Goal: Task Accomplishment & Management: Complete application form

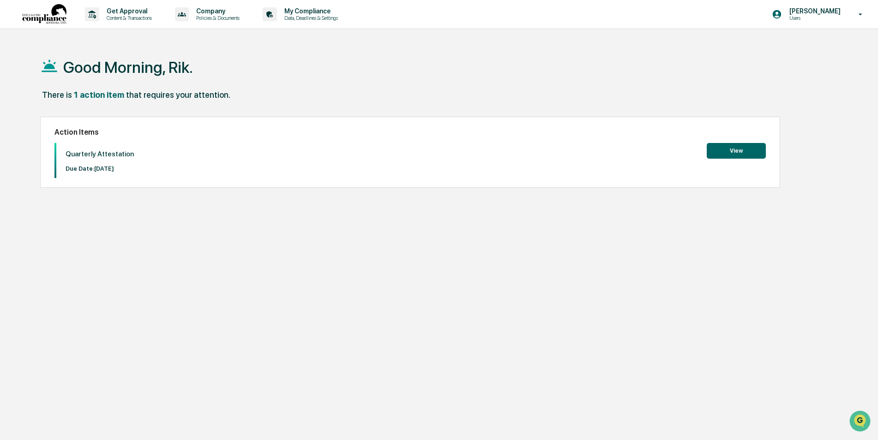
click at [728, 150] on button "View" at bounding box center [736, 151] width 59 height 16
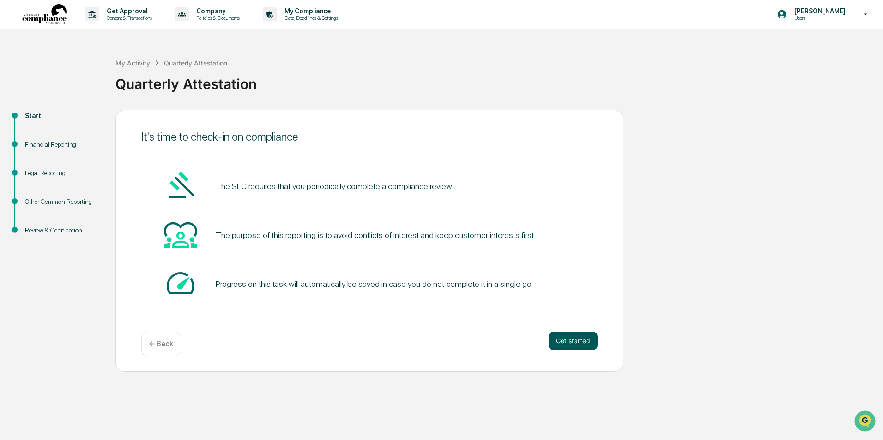
click at [568, 340] on button "Get started" at bounding box center [572, 341] width 49 height 18
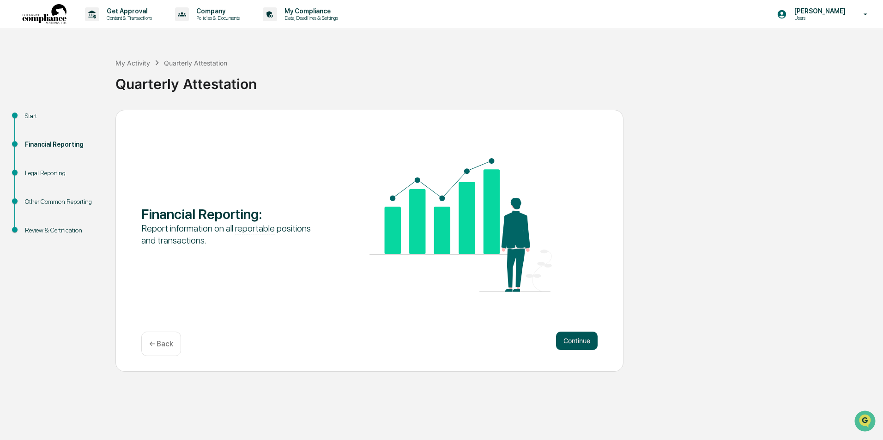
click at [573, 343] on button "Continue" at bounding box center [577, 341] width 42 height 18
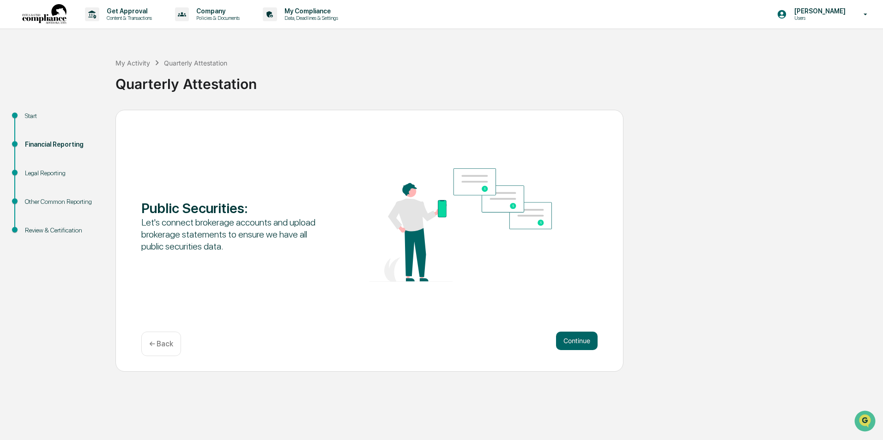
click at [573, 343] on button "Continue" at bounding box center [577, 341] width 42 height 18
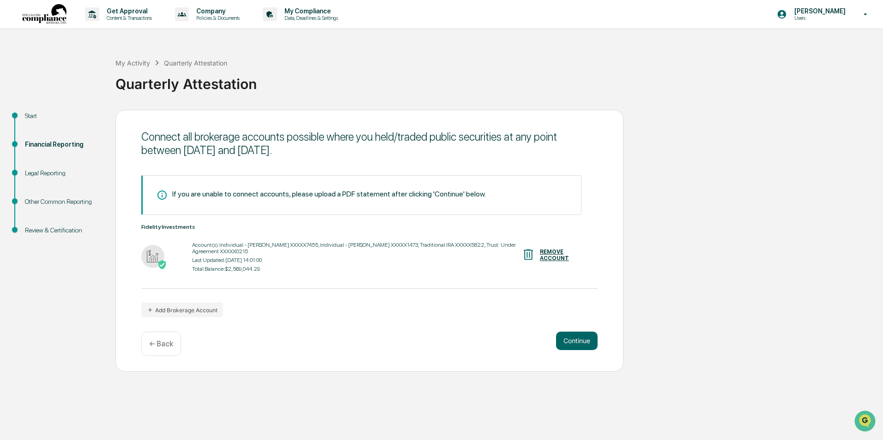
click at [573, 343] on button "Continue" at bounding box center [577, 341] width 42 height 18
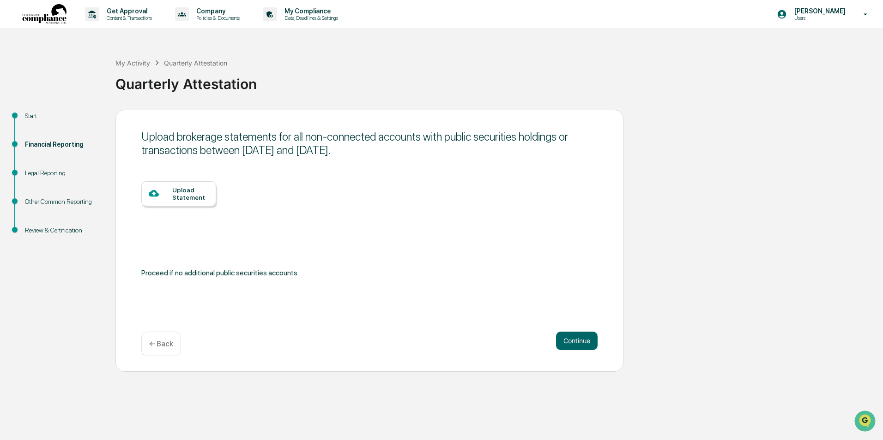
click at [573, 343] on button "Continue" at bounding box center [577, 341] width 42 height 18
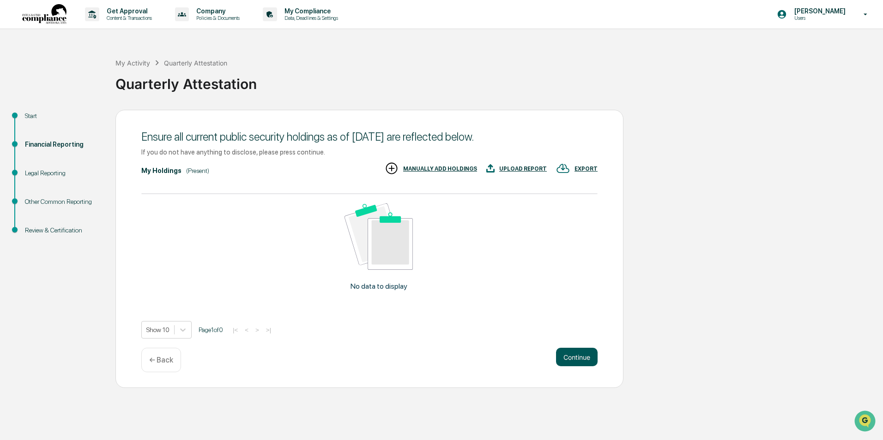
click at [573, 355] on button "Continue" at bounding box center [577, 357] width 42 height 18
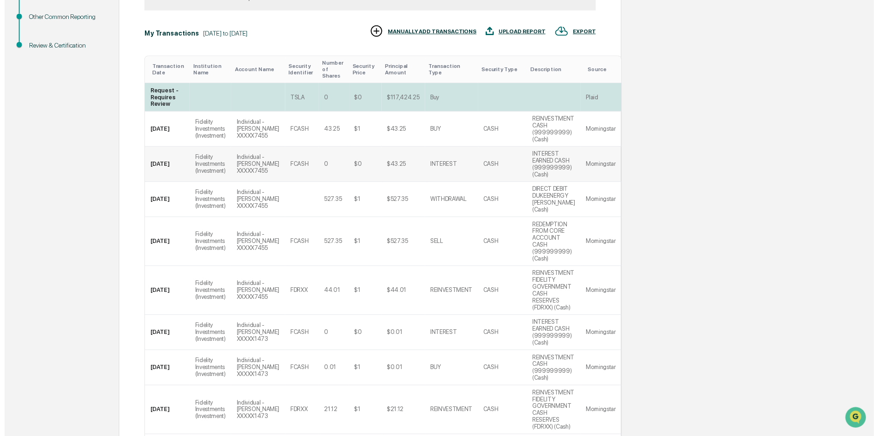
scroll to position [319, 0]
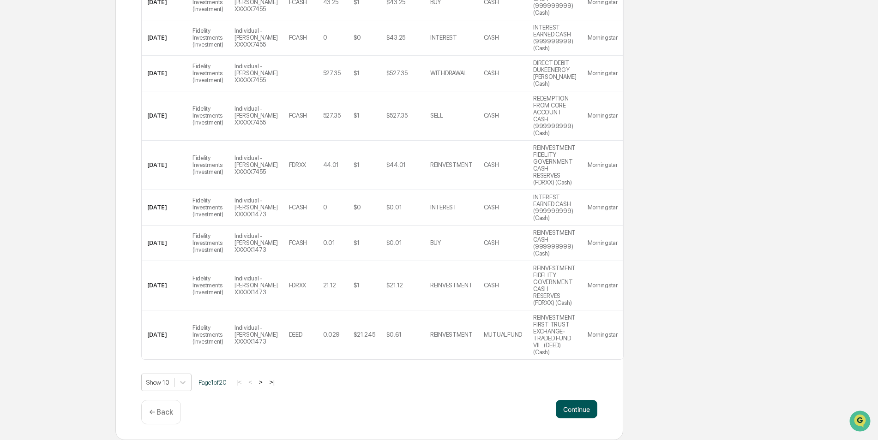
click at [575, 408] on button "Continue" at bounding box center [577, 409] width 42 height 18
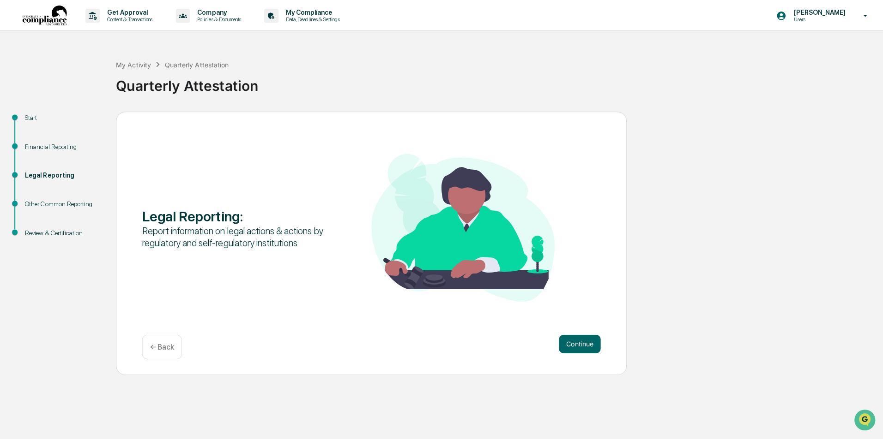
scroll to position [0, 0]
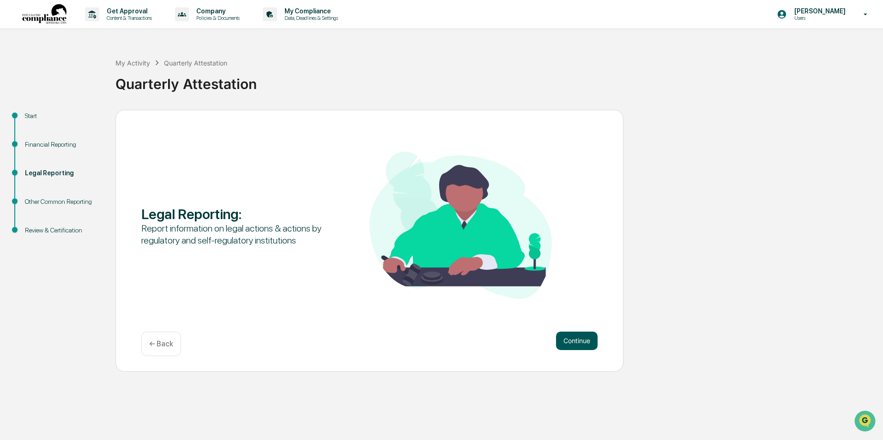
click at [575, 341] on button "Continue" at bounding box center [577, 341] width 42 height 18
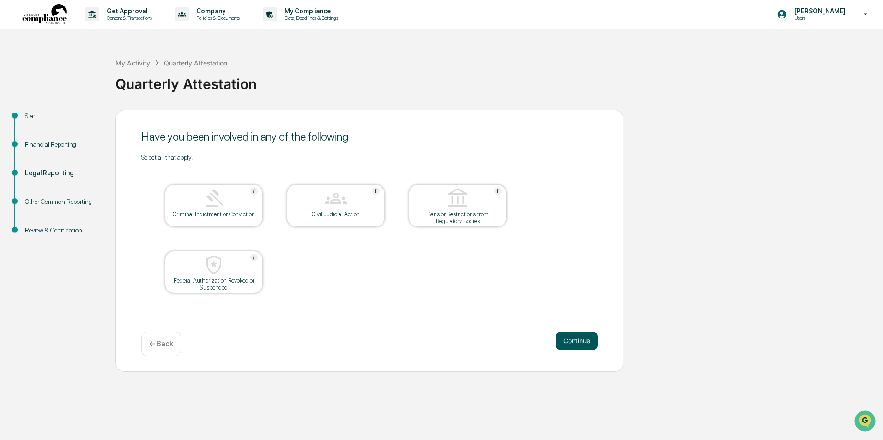
click at [572, 340] on button "Continue" at bounding box center [577, 341] width 42 height 18
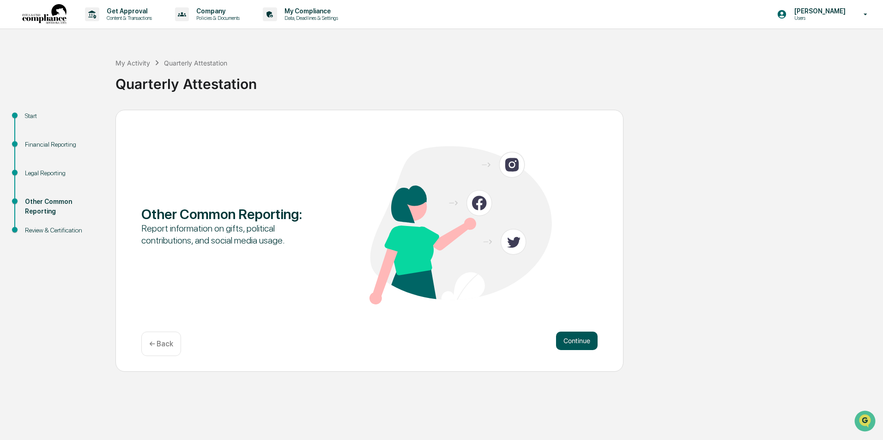
click at [573, 340] on button "Continue" at bounding box center [577, 341] width 42 height 18
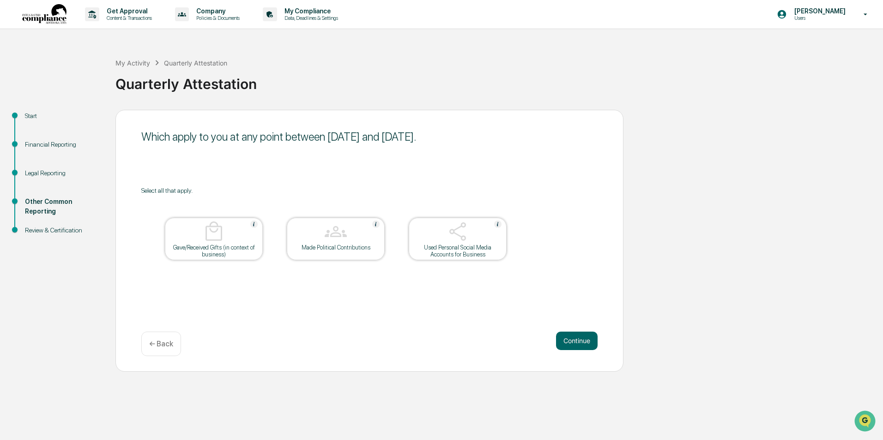
click at [573, 340] on button "Continue" at bounding box center [577, 341] width 42 height 18
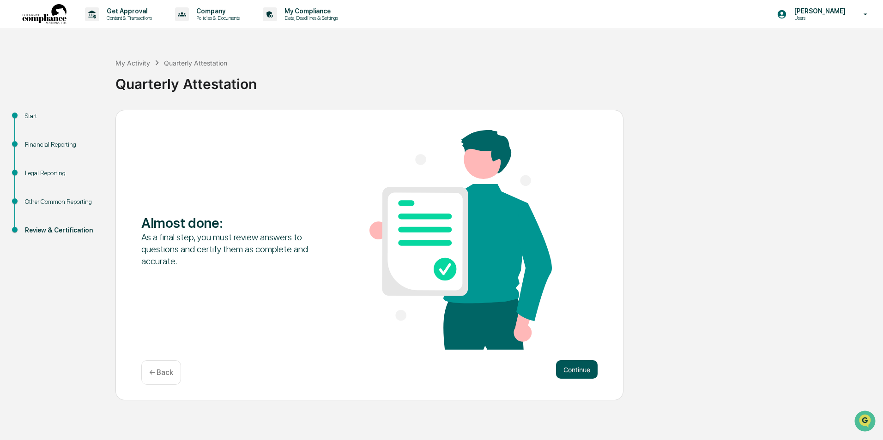
click at [576, 365] on button "Continue" at bounding box center [577, 370] width 42 height 18
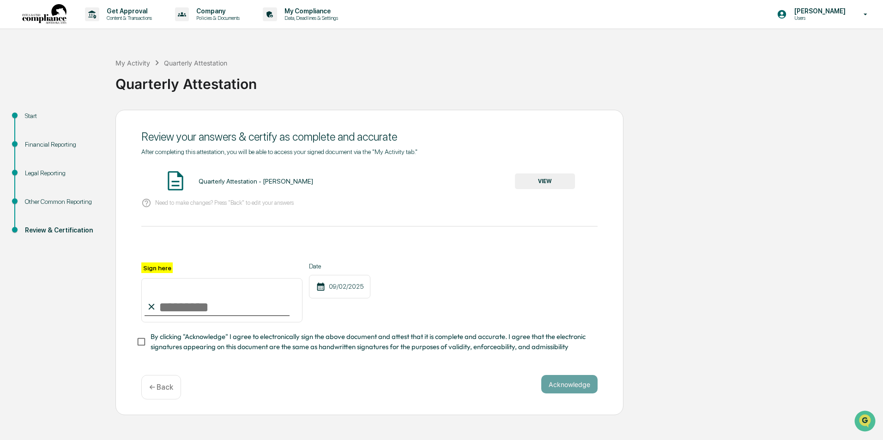
click at [156, 269] on label "Sign here" at bounding box center [156, 268] width 31 height 11
click at [156, 278] on input "Sign here" at bounding box center [221, 300] width 161 height 44
drag, startPoint x: 169, startPoint y: 306, endPoint x: 164, endPoint y: 317, distance: 12.2
click at [164, 317] on input "Sign here" at bounding box center [221, 300] width 161 height 44
type input "**********"
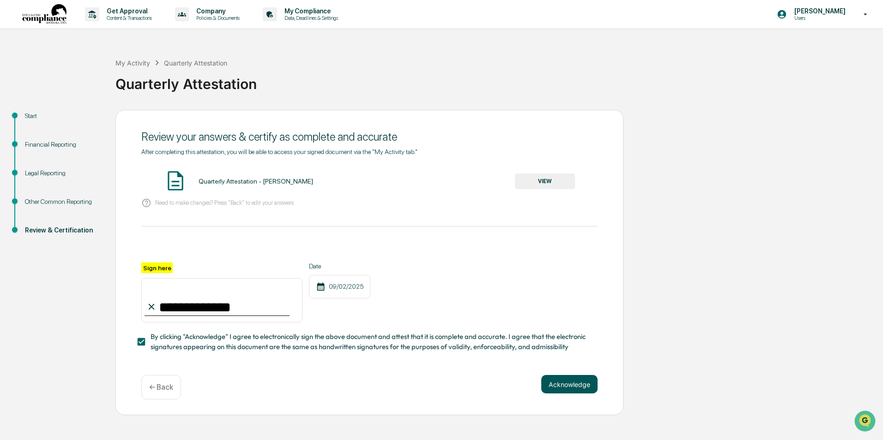
click at [575, 391] on button "Acknowledge" at bounding box center [569, 384] width 56 height 18
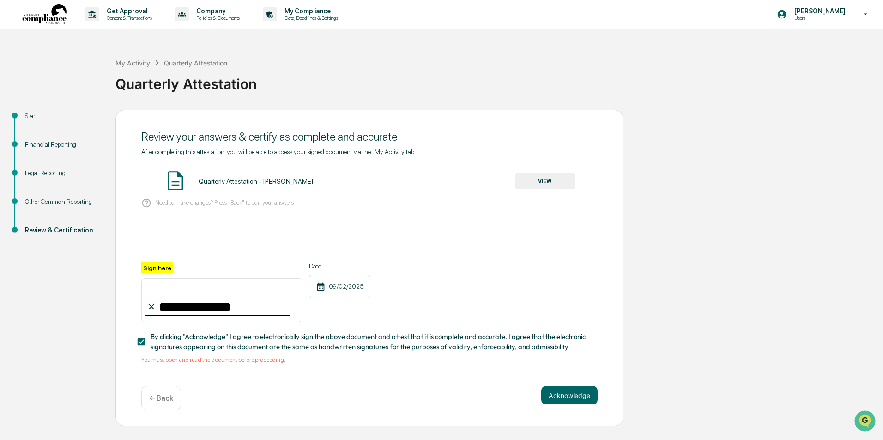
click at [547, 180] on button "VIEW" at bounding box center [545, 182] width 60 height 16
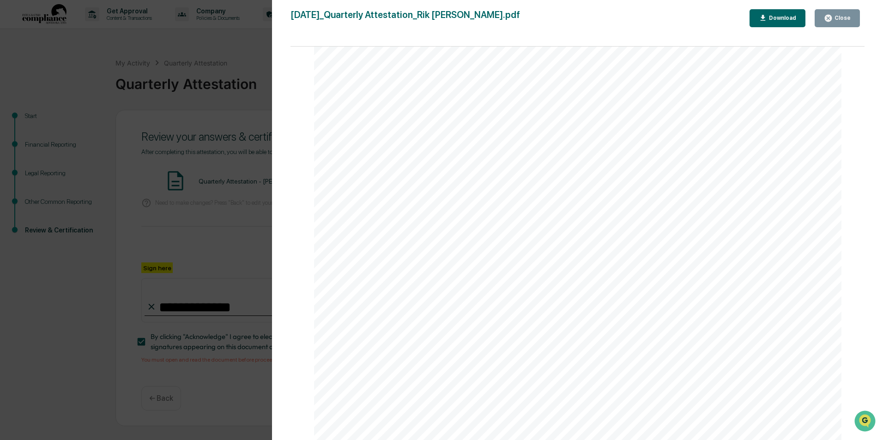
scroll to position [8914, 0]
click at [827, 16] on icon "button" at bounding box center [828, 18] width 9 height 9
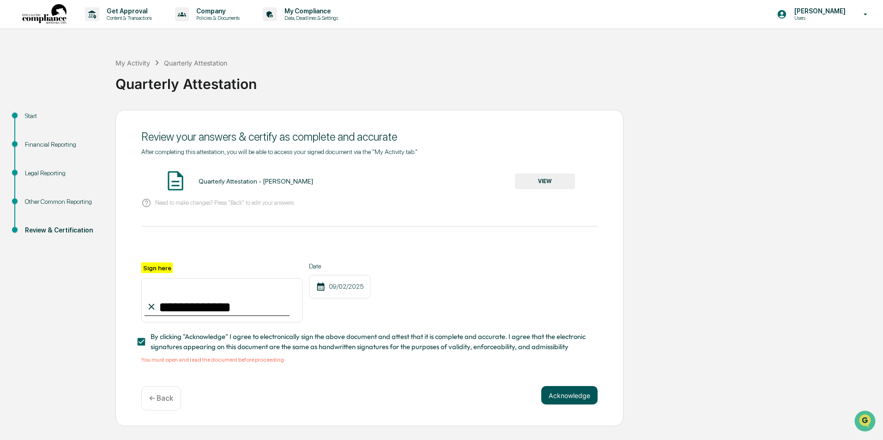
click at [573, 399] on button "Acknowledge" at bounding box center [569, 395] width 56 height 18
